Goal: Task Accomplishment & Management: Manage account settings

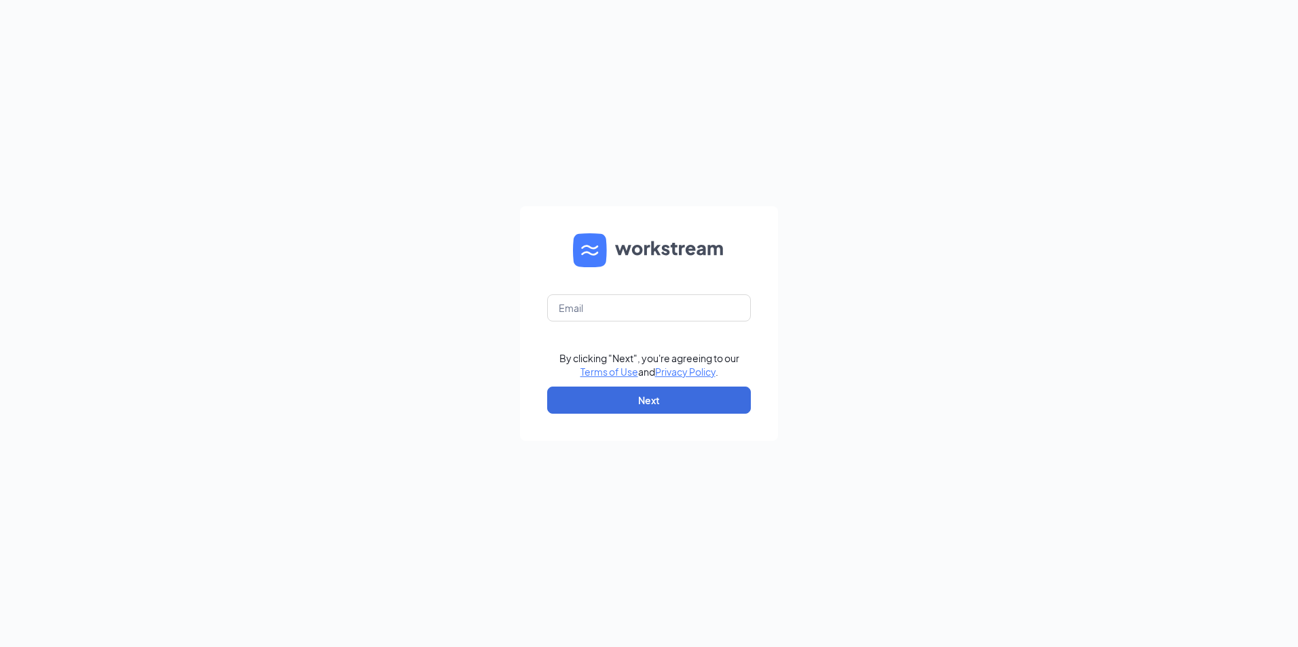
click at [607, 324] on form "By clicking "Next", you're agreeing to our Terms of Use and Privacy Policy . Ne…" at bounding box center [649, 323] width 258 height 235
click at [616, 318] on input "text" at bounding box center [649, 308] width 204 height 27
click at [681, 398] on button "Next" at bounding box center [649, 400] width 204 height 27
click at [600, 307] on input "hirefast2hirefast2" at bounding box center [649, 308] width 204 height 27
drag, startPoint x: 673, startPoint y: 313, endPoint x: 311, endPoint y: 311, distance: 362.4
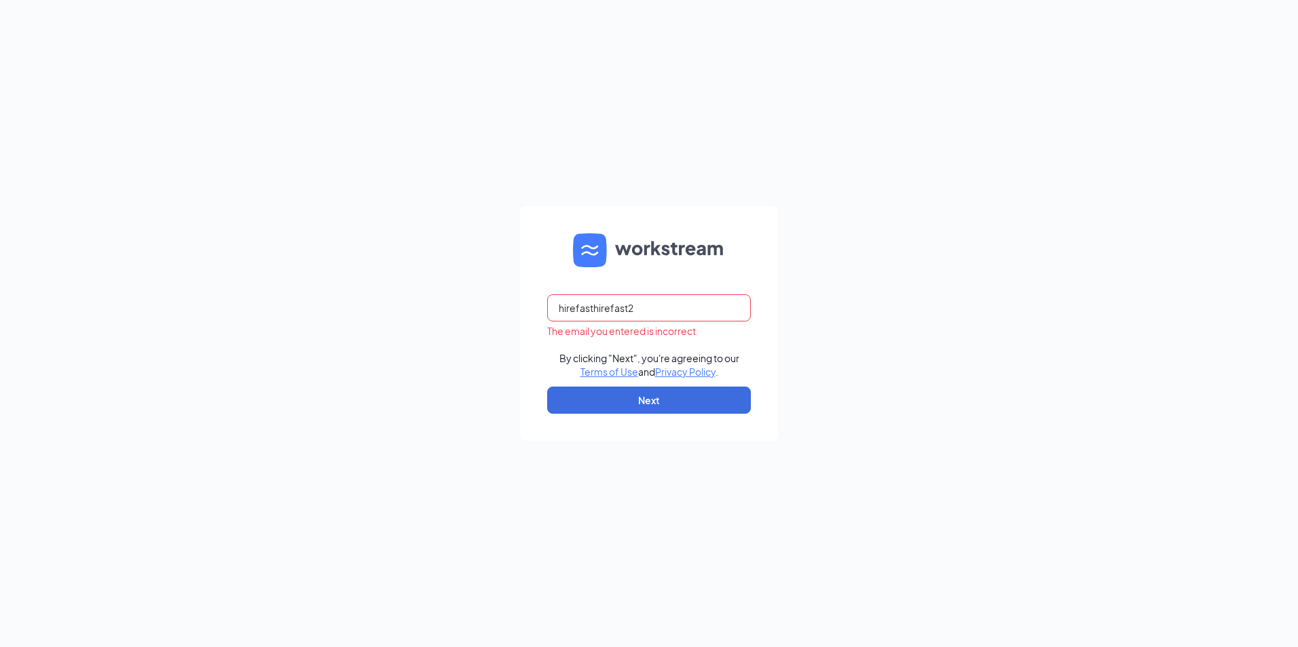
click at [300, 308] on div "hirefasthirefast2 The email you entered is incorrect. By clicking "Next", you'r…" at bounding box center [649, 323] width 1298 height 647
type input "ljsilver70153@ljsilvers.com"
click at [702, 394] on button "Next" at bounding box center [649, 400] width 204 height 27
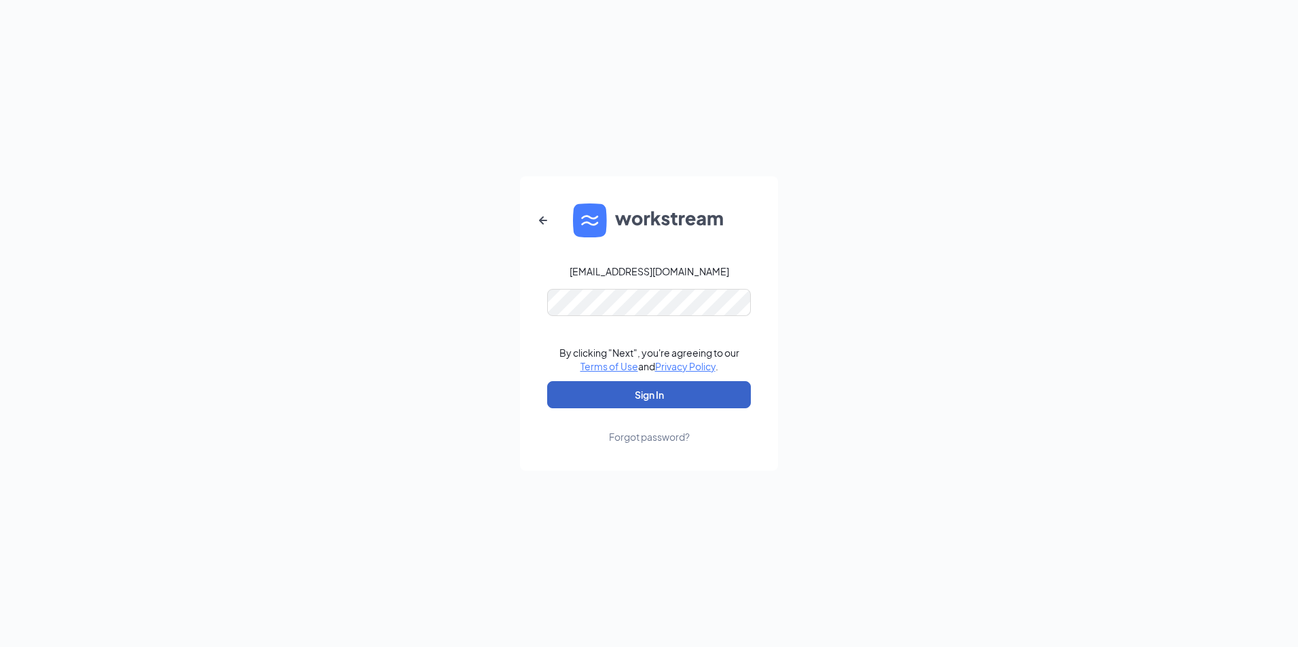
click at [690, 404] on button "Sign In" at bounding box center [649, 394] width 204 height 27
click at [283, 295] on div "ljsilver70153@ljsilvers.com Credential mismatches. By clicking "Next", you're a…" at bounding box center [649, 323] width 1298 height 647
click at [547, 381] on button "Sign In" at bounding box center [649, 394] width 204 height 27
click at [185, 290] on div "ljsilver70153@ljsilvers.com Credential mismatches. By clicking "Next", you're a…" at bounding box center [649, 323] width 1298 height 647
click at [648, 429] on link "Forgot password?" at bounding box center [649, 426] width 81 height 35
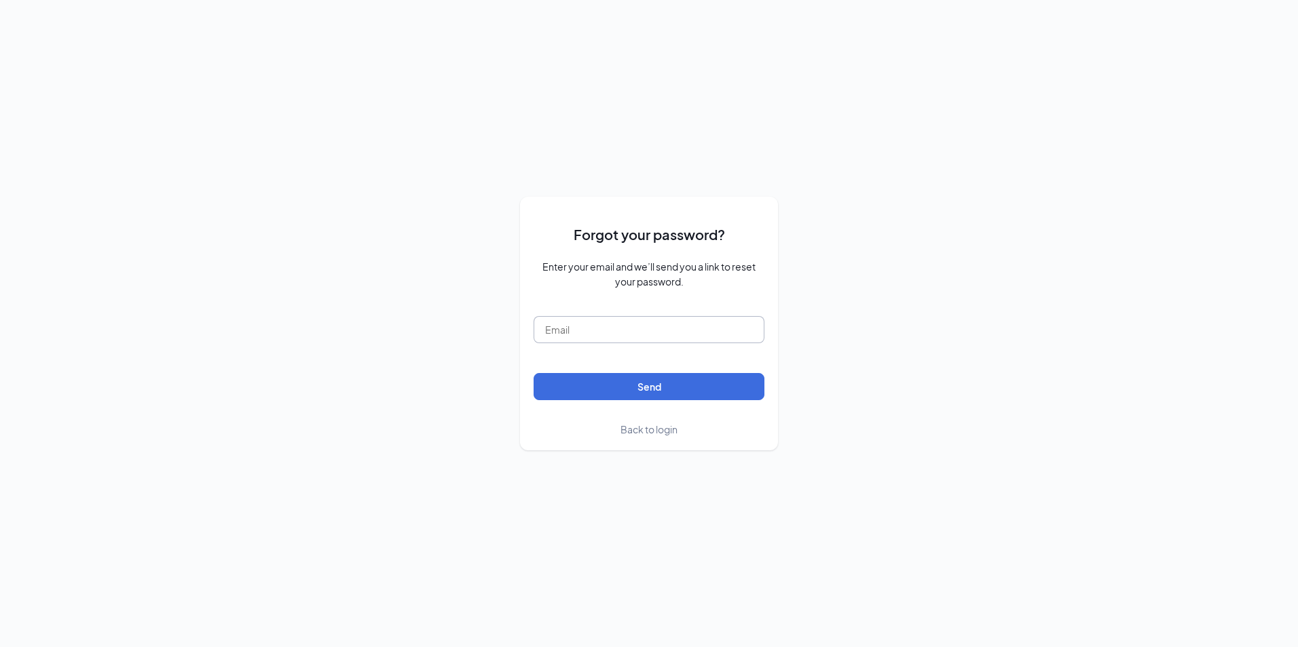
click at [600, 323] on input "text" at bounding box center [648, 329] width 231 height 27
click at [711, 319] on input "ljs70153@ljs70153@" at bounding box center [648, 329] width 231 height 27
type input "ljs70153@ljsilvers.com"
click at [723, 387] on button "Send" at bounding box center [648, 386] width 231 height 27
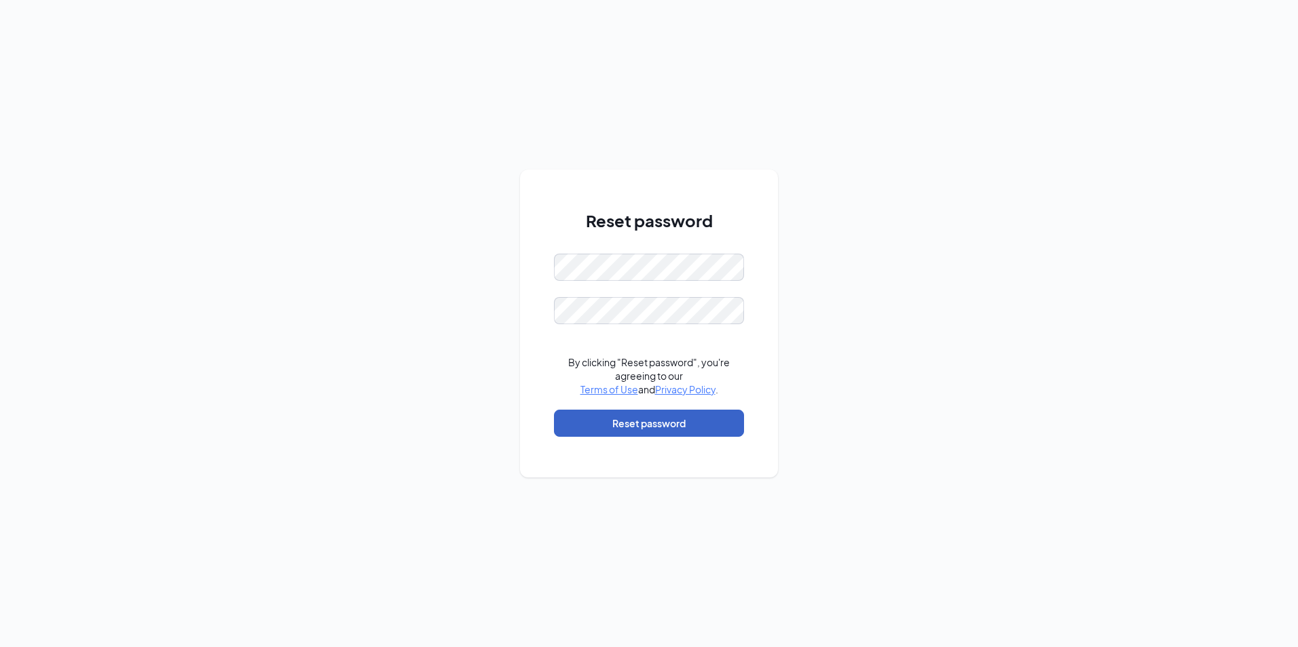
click at [704, 425] on button "Reset password" at bounding box center [649, 423] width 190 height 27
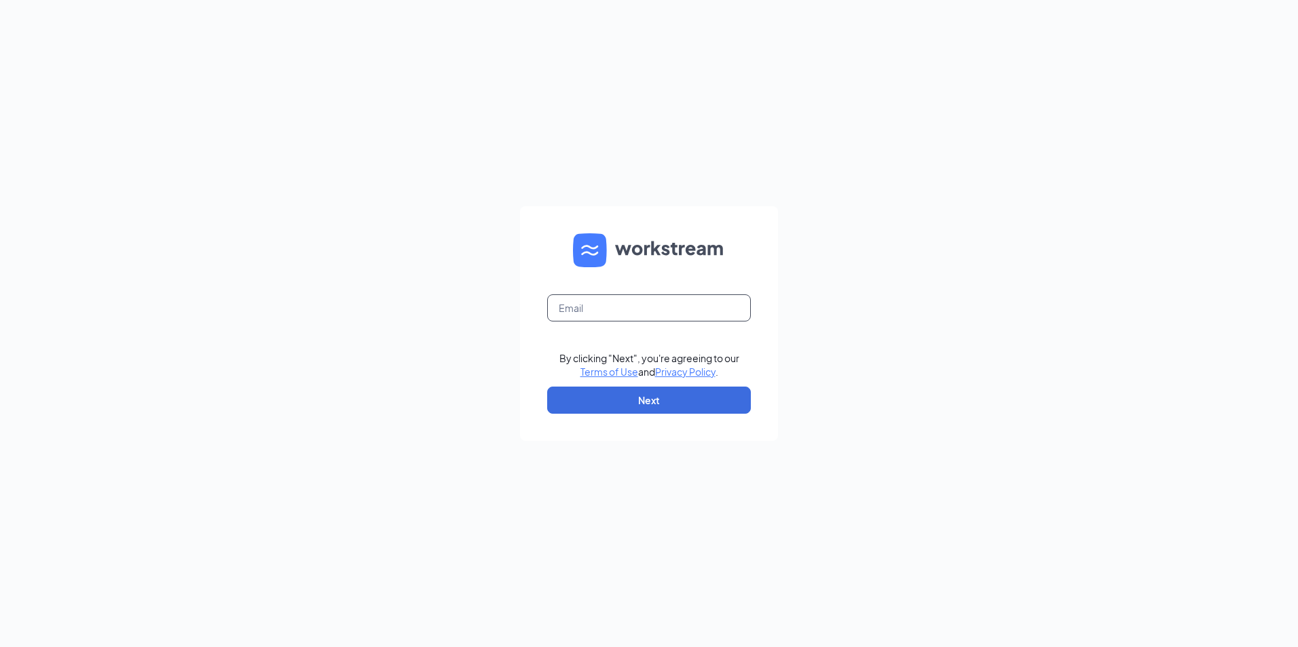
click at [613, 303] on input "text" at bounding box center [649, 308] width 204 height 27
type input "ljs70153@ljsilvers.com"
drag, startPoint x: 688, startPoint y: 392, endPoint x: 734, endPoint y: 390, distance: 45.5
click at [688, 391] on button "Next" at bounding box center [649, 400] width 204 height 27
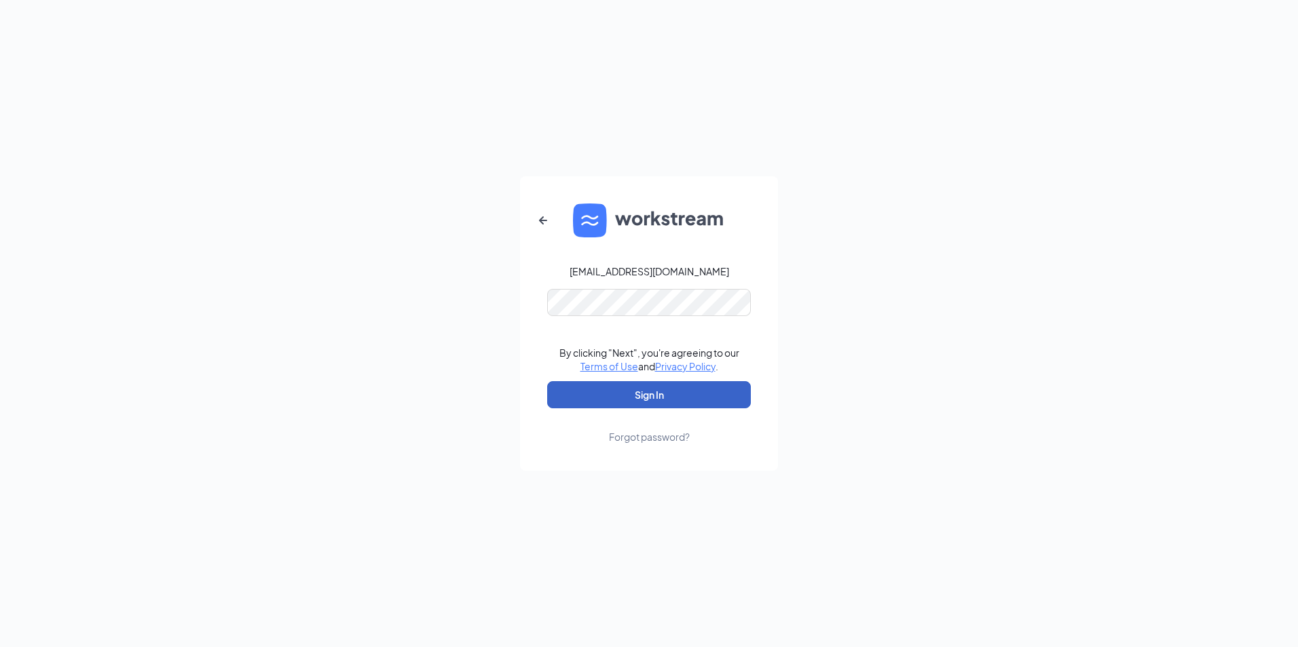
click at [643, 392] on button "Sign In" at bounding box center [649, 394] width 204 height 27
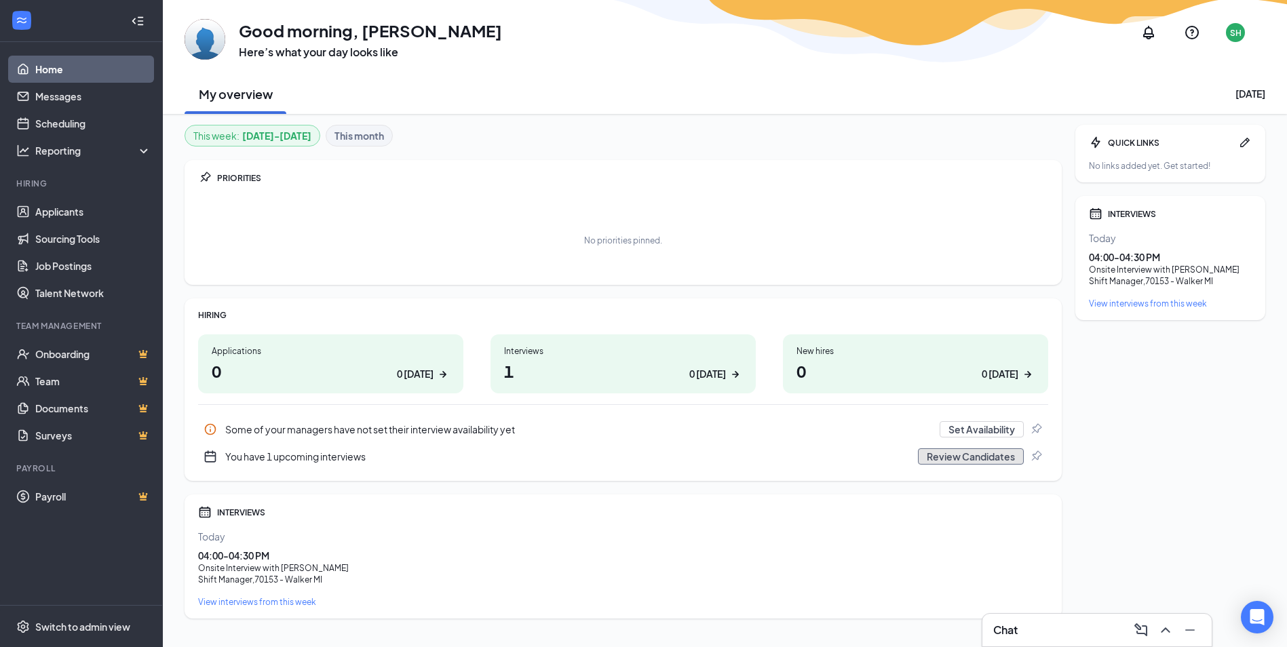
click at [964, 455] on button "Review Candidates" at bounding box center [971, 457] width 106 height 16
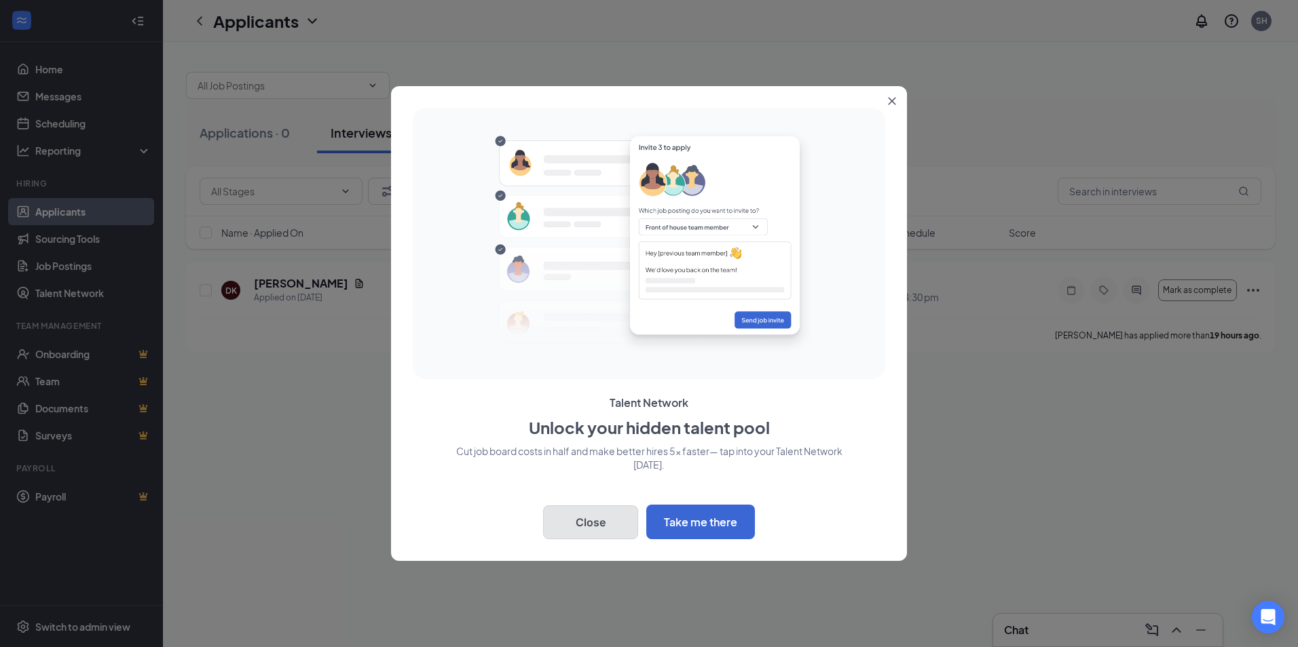
click at [618, 516] on button "Close" at bounding box center [590, 523] width 95 height 34
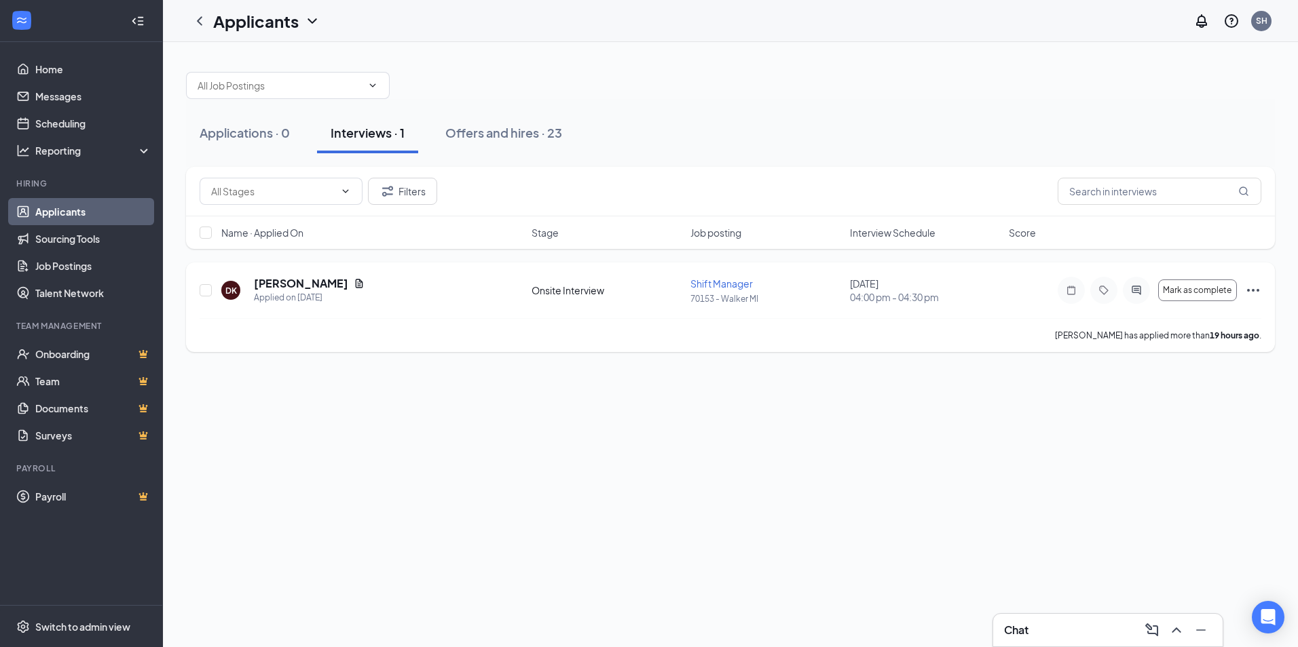
click at [1250, 289] on icon "Ellipses" at bounding box center [1253, 290] width 16 height 16
click at [877, 453] on div "Applications · 0 Interviews · 1 Offers and hires · 23 Filters Name · Applied On…" at bounding box center [730, 344] width 1135 height 605
click at [721, 280] on span "Shift Manager" at bounding box center [721, 284] width 62 height 12
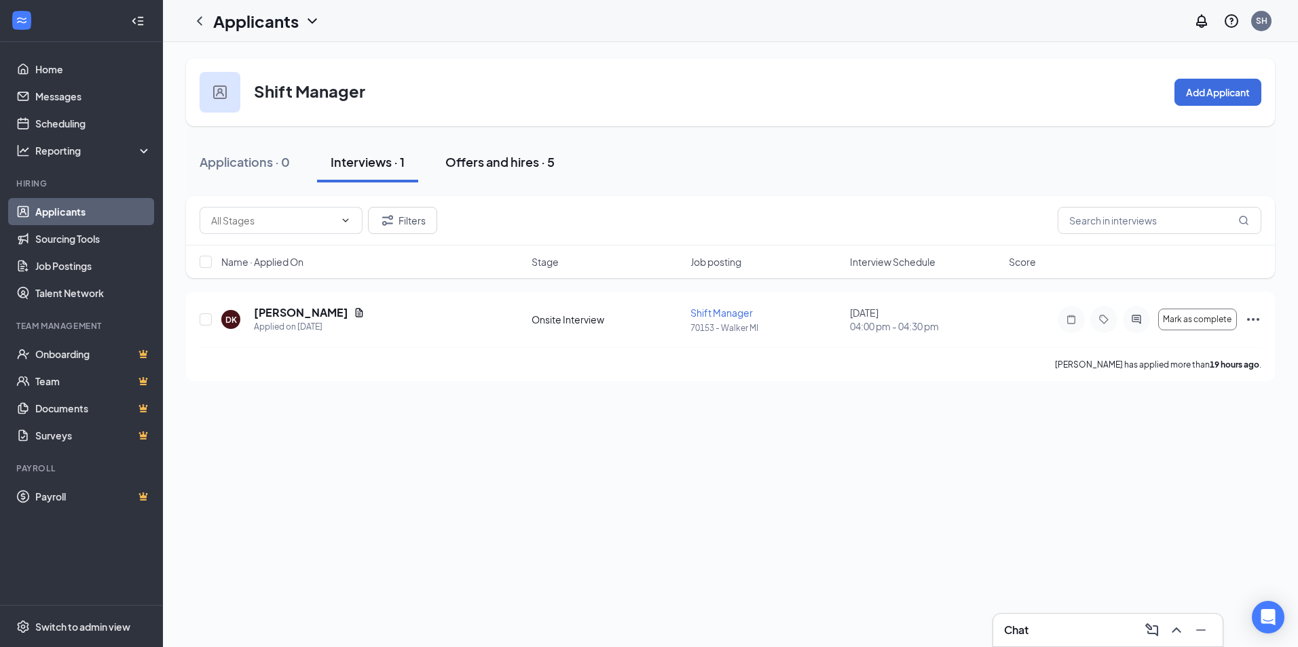
click at [527, 164] on div "Offers and hires · 5" at bounding box center [499, 161] width 109 height 17
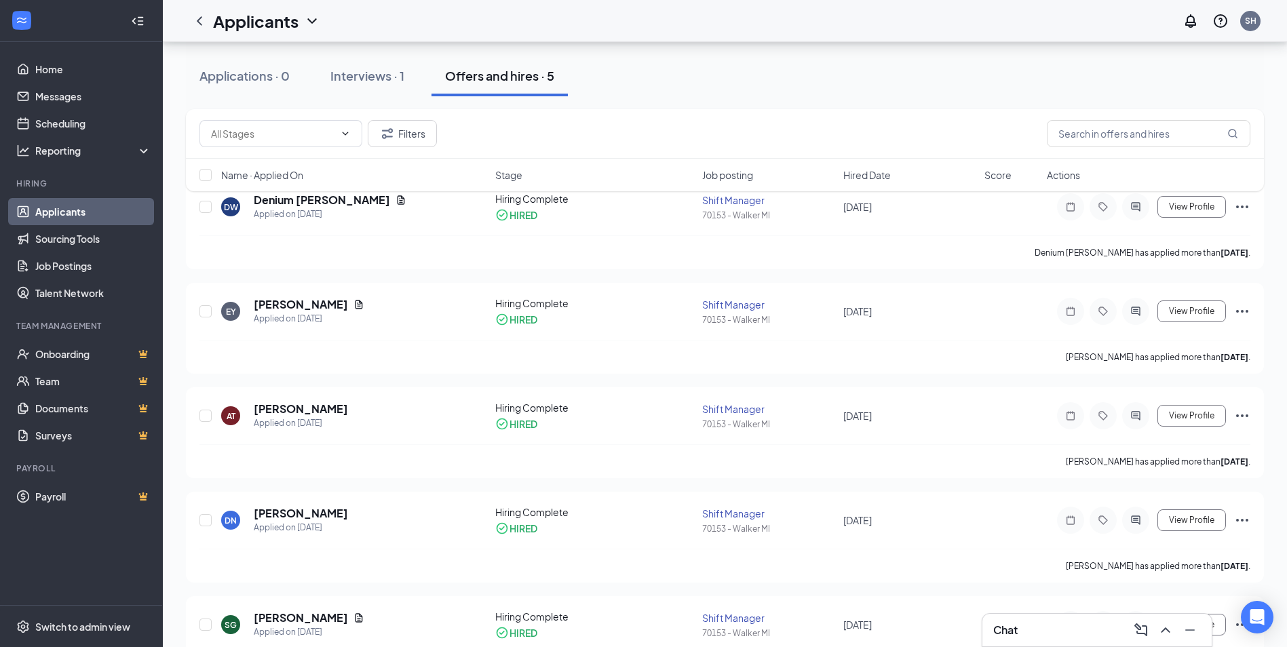
scroll to position [170, 0]
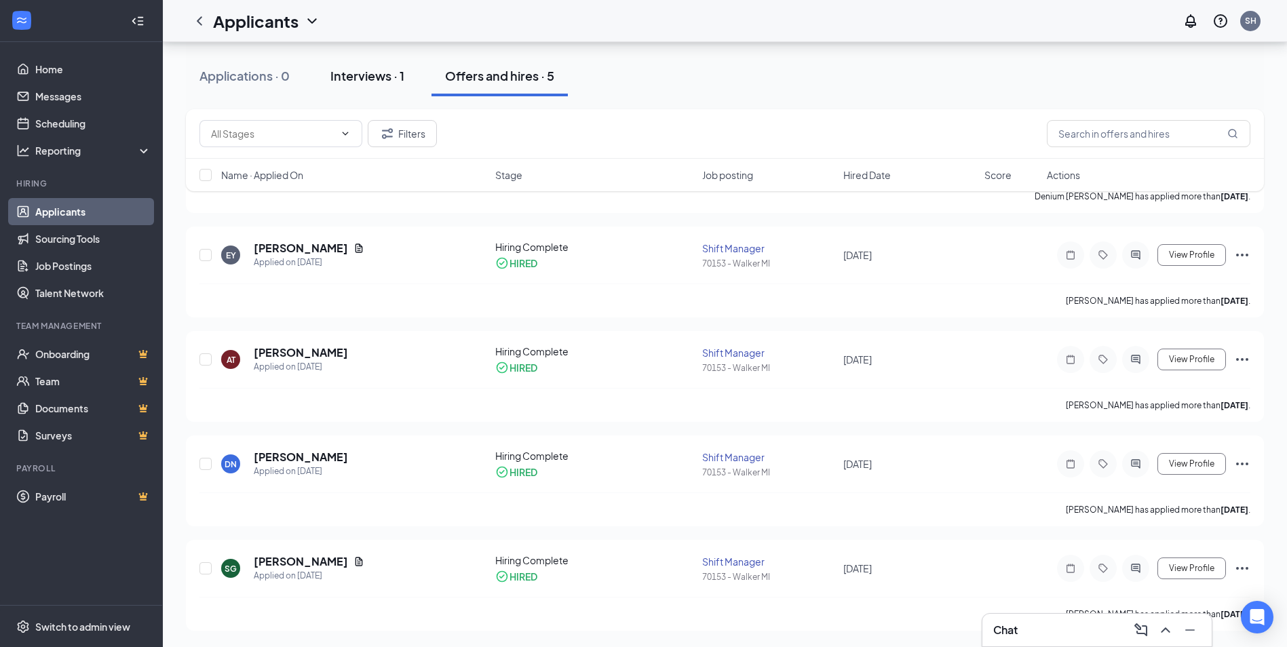
click at [377, 71] on div "Interviews · 1" at bounding box center [368, 75] width 74 height 17
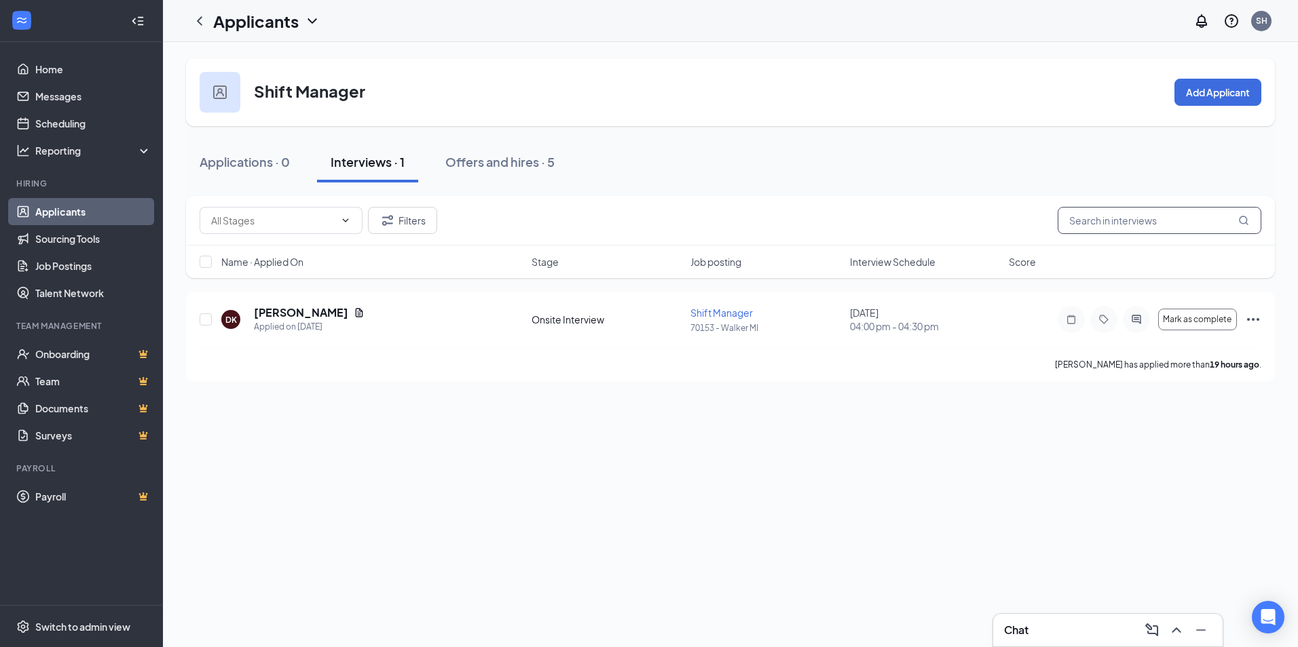
click at [1154, 224] on input "text" at bounding box center [1159, 220] width 204 height 27
click at [508, 162] on div "Offers and hires · 5" at bounding box center [499, 161] width 109 height 17
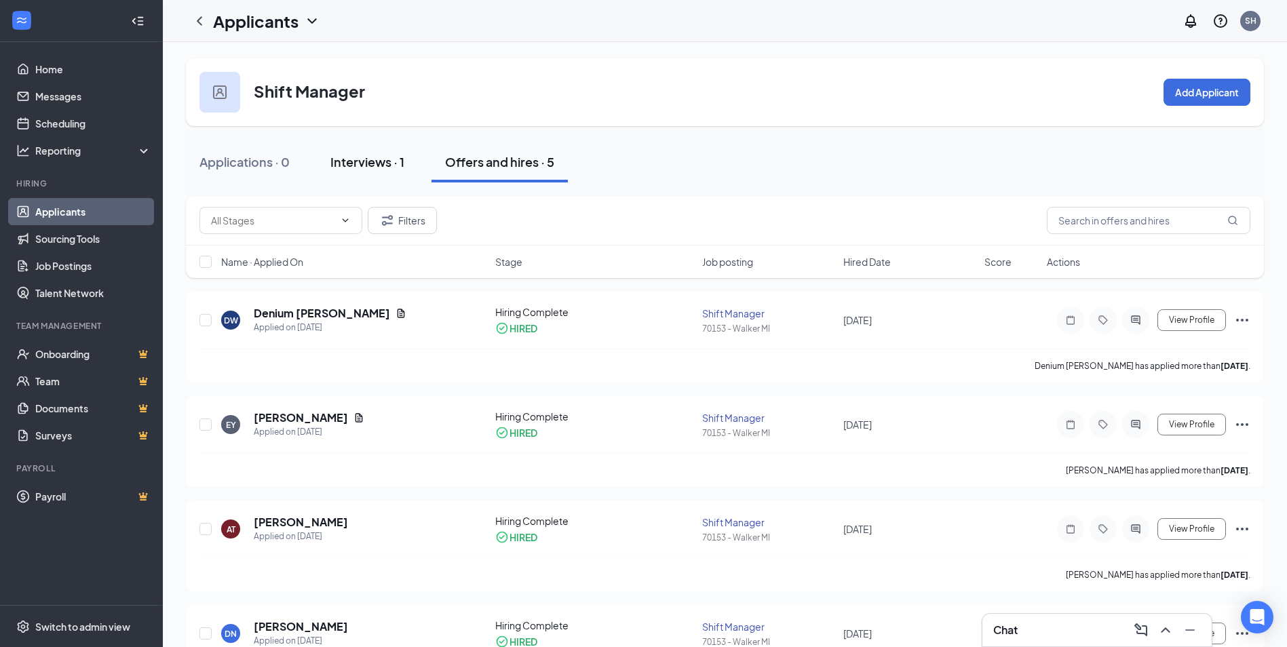
click at [358, 166] on div "Interviews · 1" at bounding box center [368, 161] width 74 height 17
